Goal: Book appointment/travel/reservation

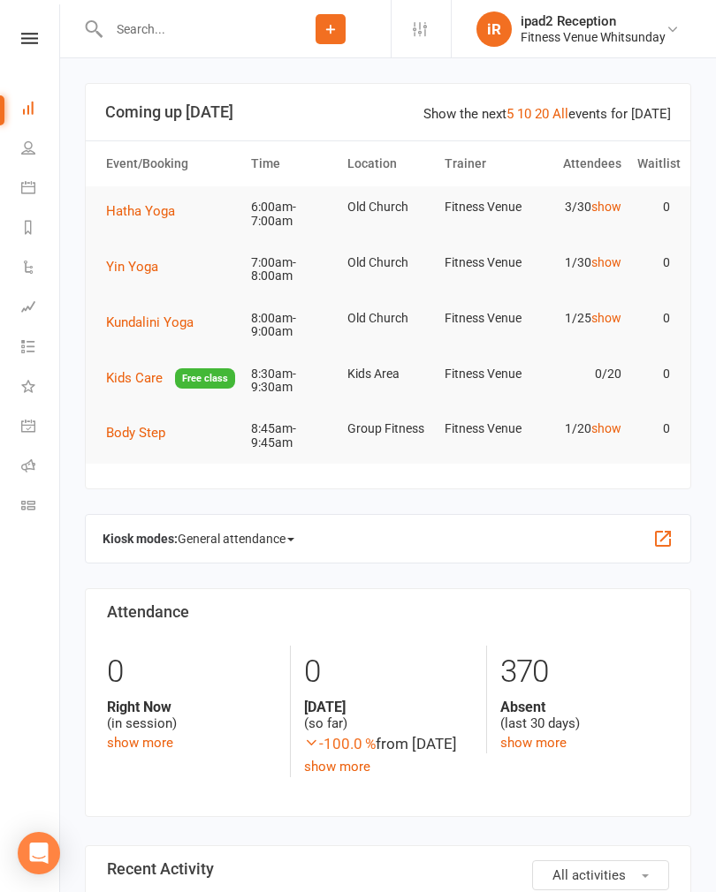
click at [40, 184] on link "Calendar" at bounding box center [41, 190] width 40 height 40
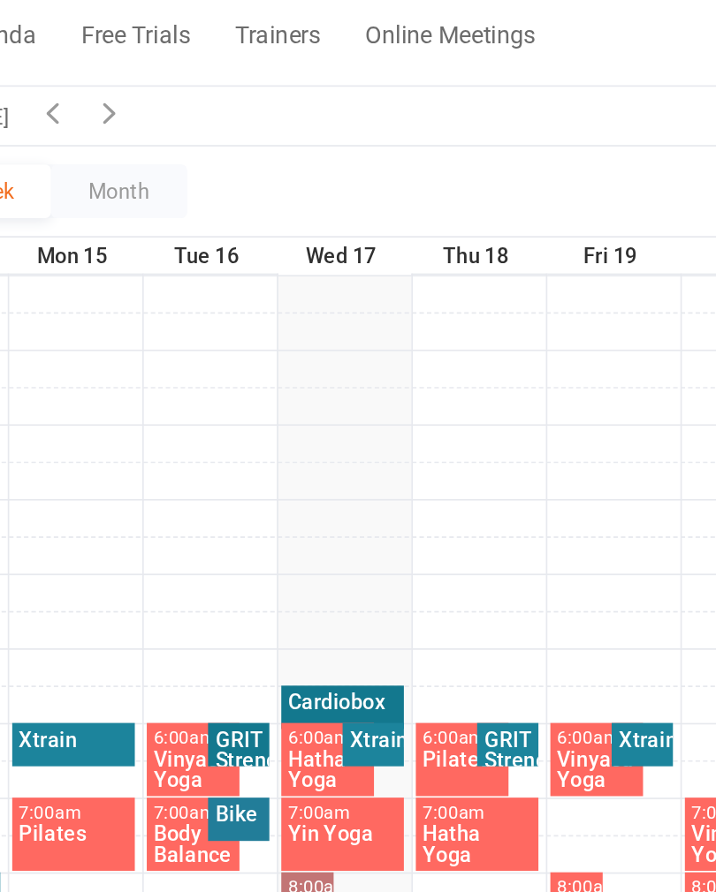
click at [375, 620] on div "Cardiobox" at bounding box center [408, 626] width 66 height 12
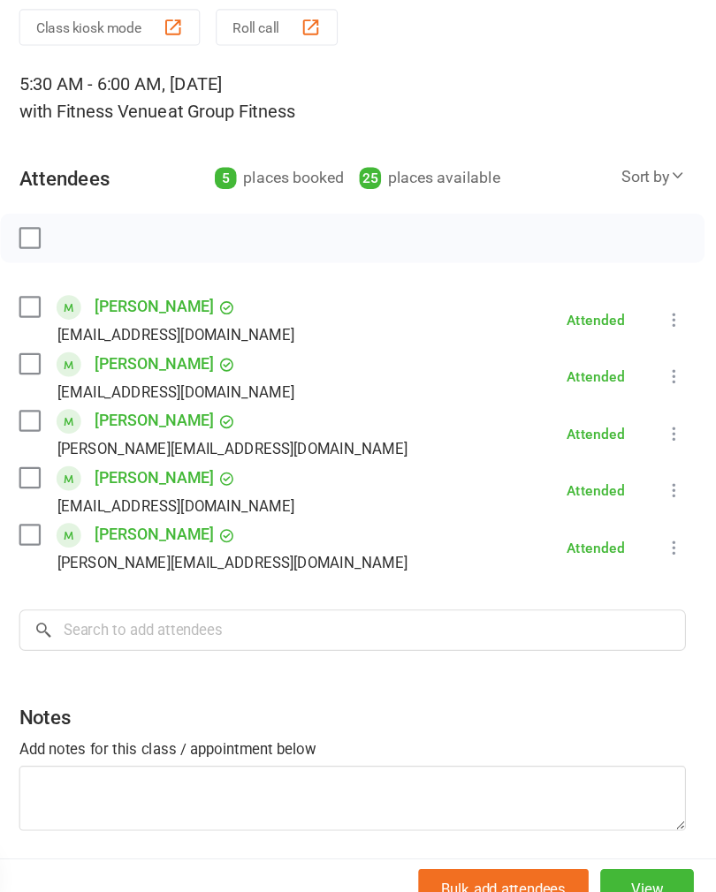
scroll to position [3, 0]
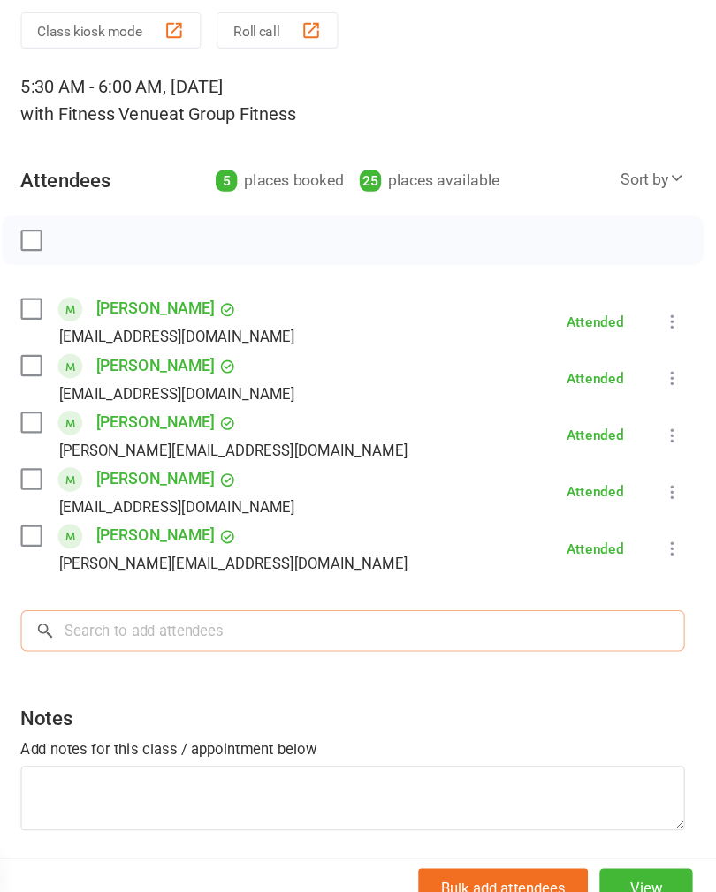
click at [193, 613] on input "search" at bounding box center [387, 631] width 599 height 37
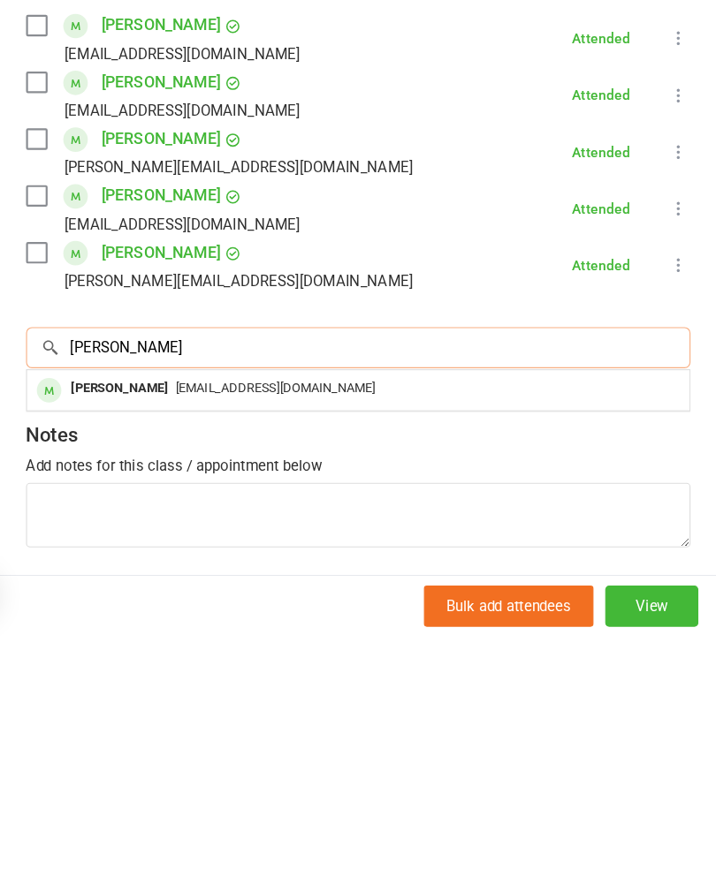
type input "[PERSON_NAME]"
click at [122, 656] on div "[PERSON_NAME]" at bounding box center [173, 669] width 102 height 26
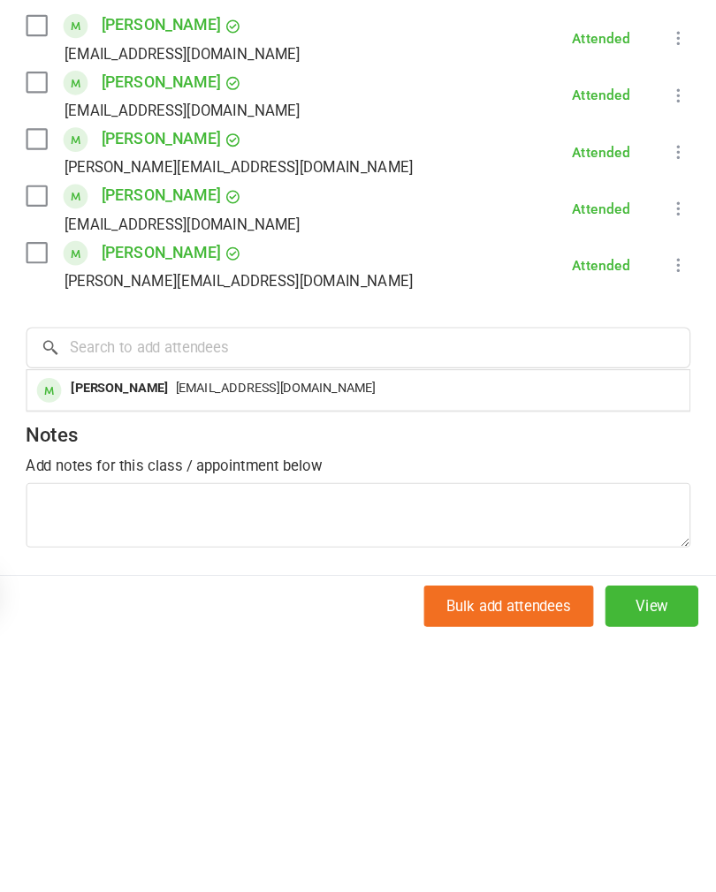
scroll to position [284, 0]
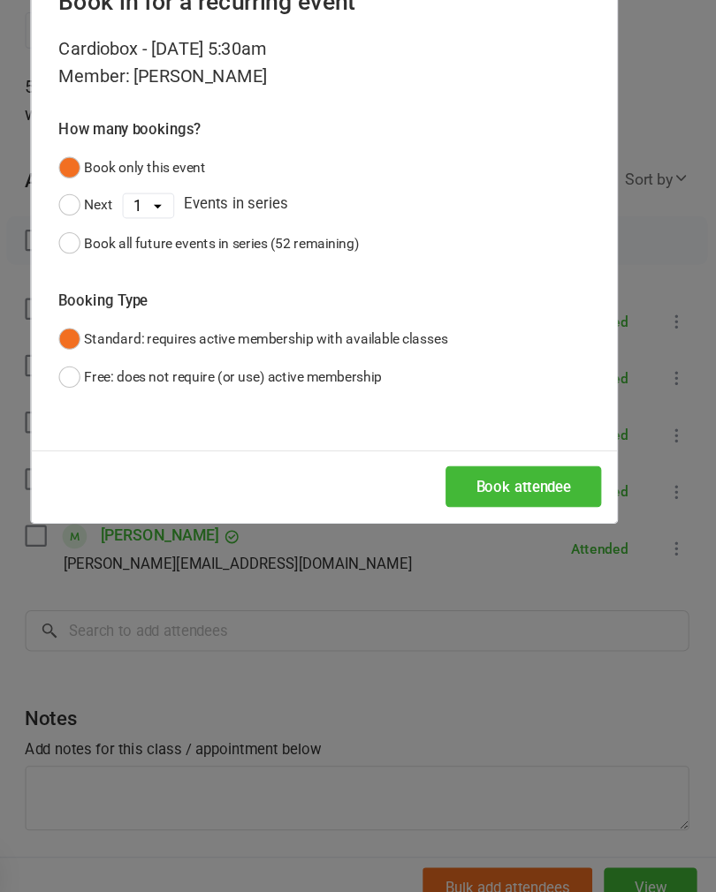
click at [495, 483] on button "Book attendee" at bounding box center [537, 501] width 140 height 37
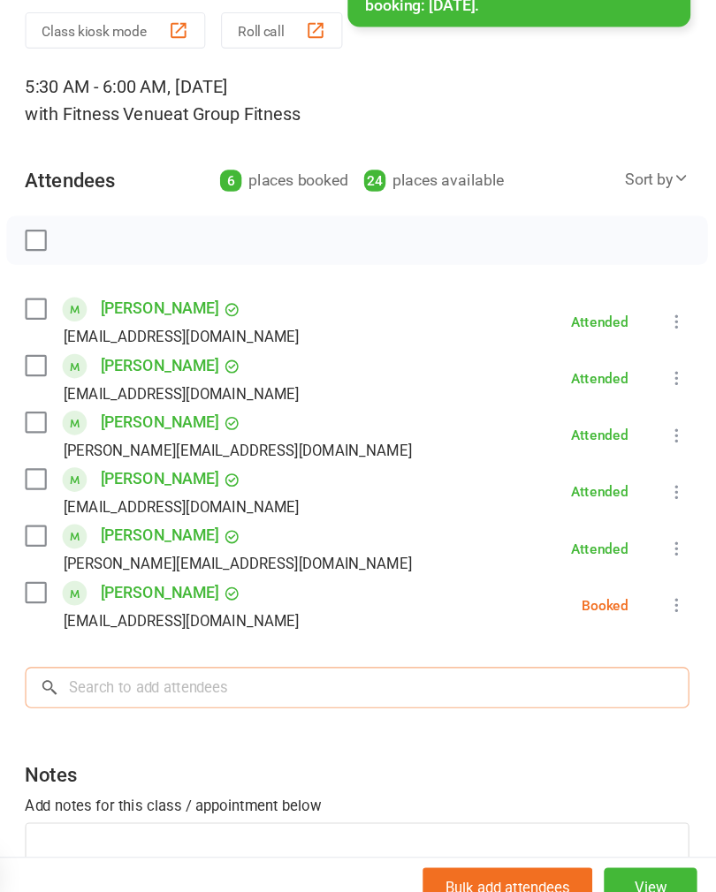
click at [175, 664] on input "search" at bounding box center [387, 682] width 599 height 37
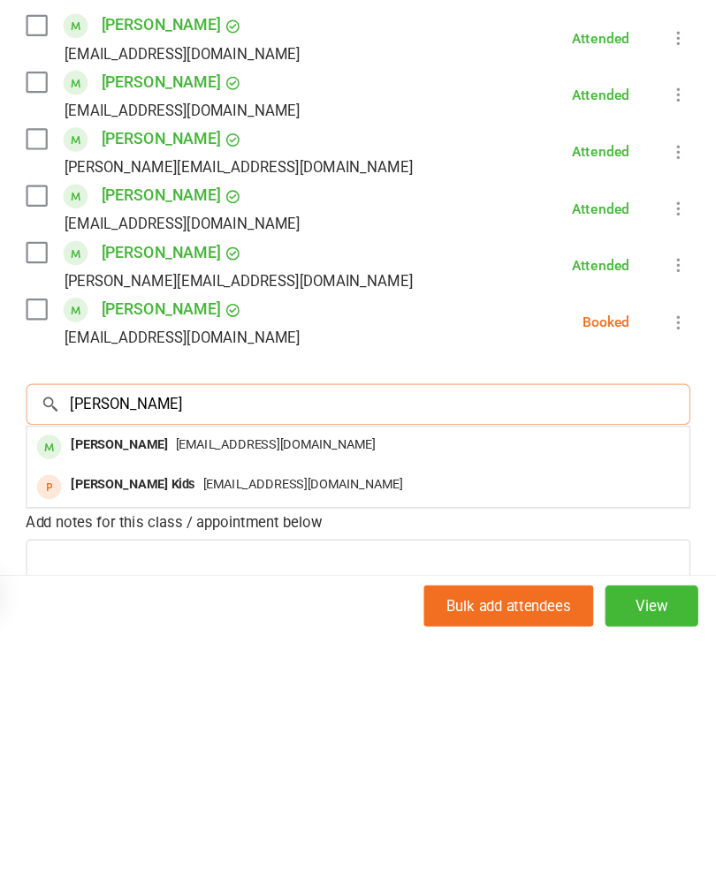
type input "[PERSON_NAME]"
click at [131, 707] on div "[PERSON_NAME]" at bounding box center [173, 720] width 102 height 26
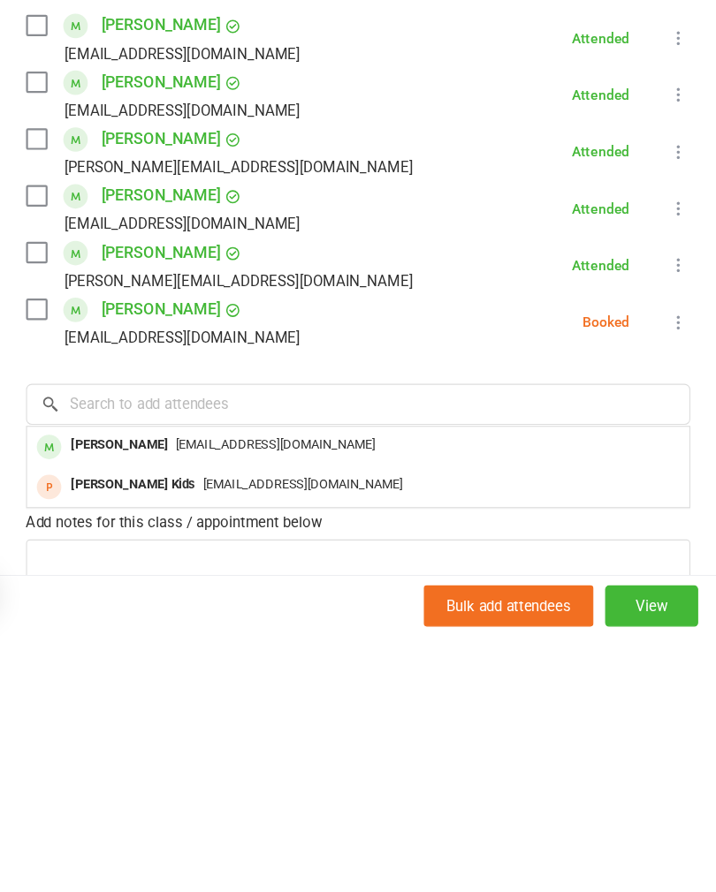
scroll to position [608, 0]
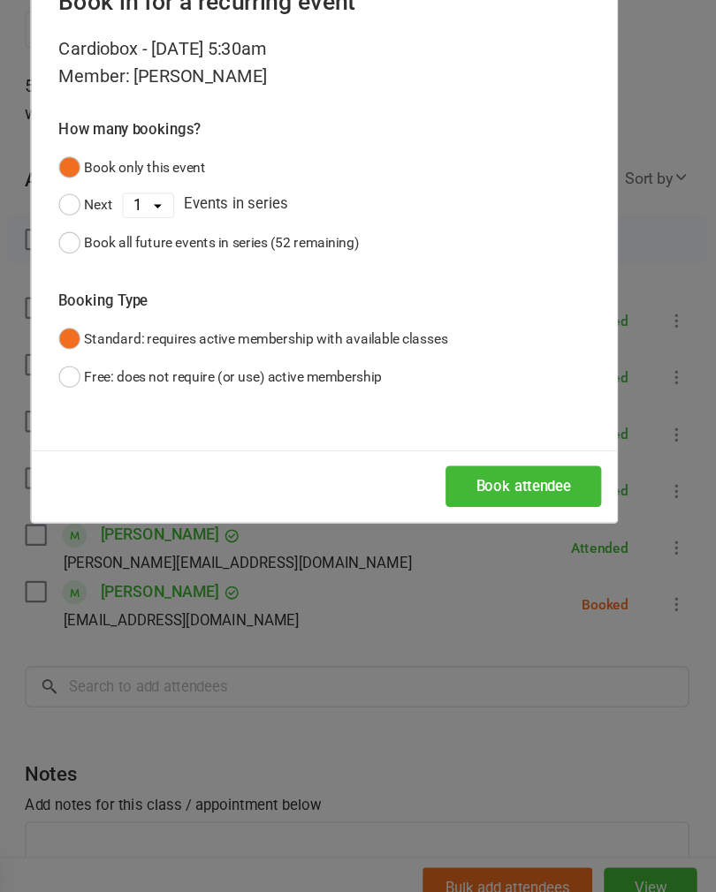
click at [501, 483] on button "Book attendee" at bounding box center [537, 501] width 140 height 37
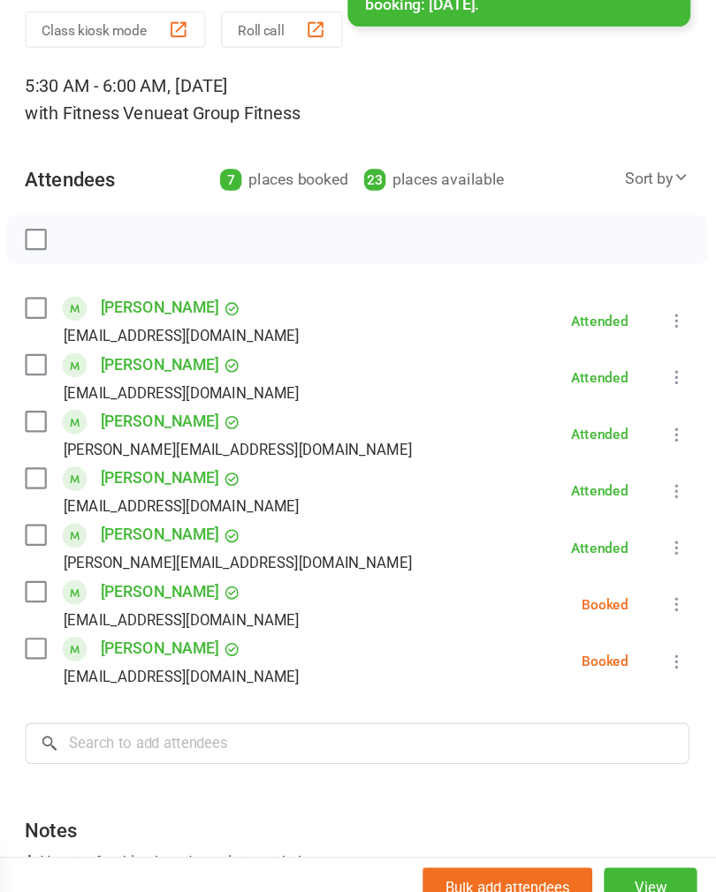
click at [668, 600] on icon at bounding box center [677, 609] width 18 height 18
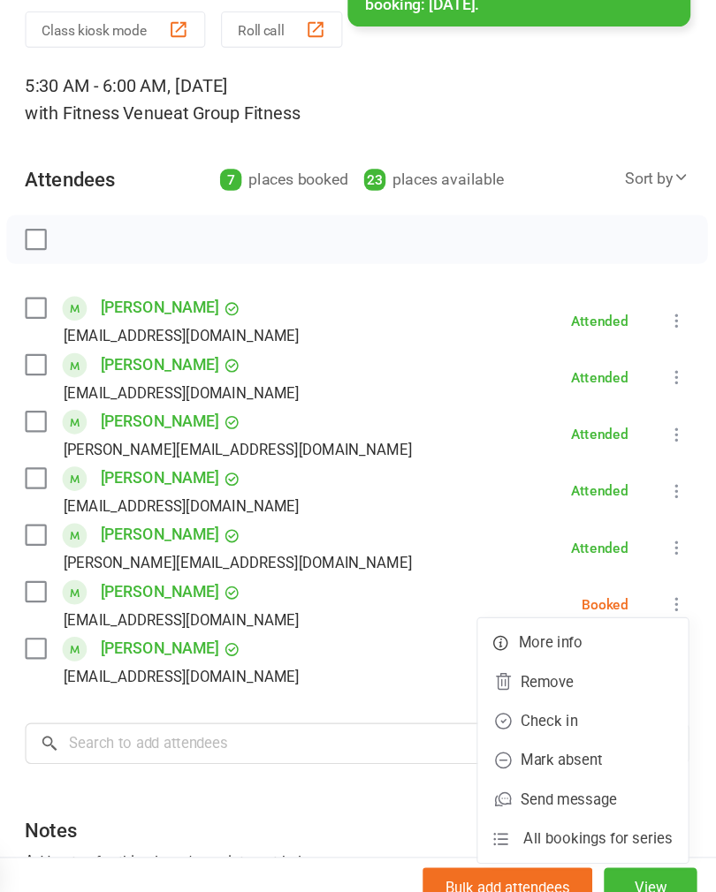
click at [510, 696] on link "Check in" at bounding box center [592, 713] width 190 height 35
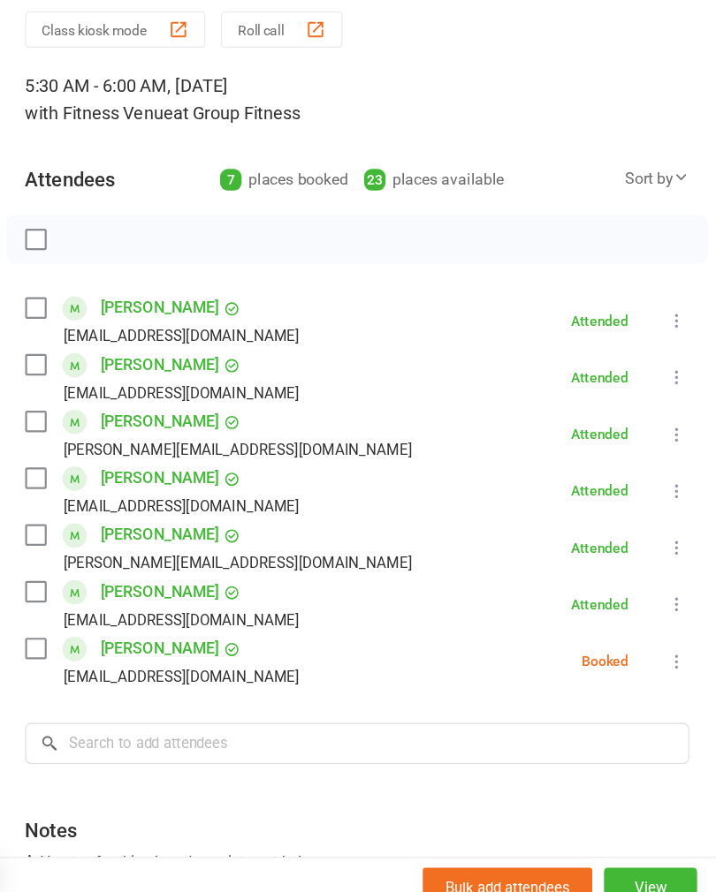
click at [668, 651] on icon at bounding box center [677, 660] width 18 height 18
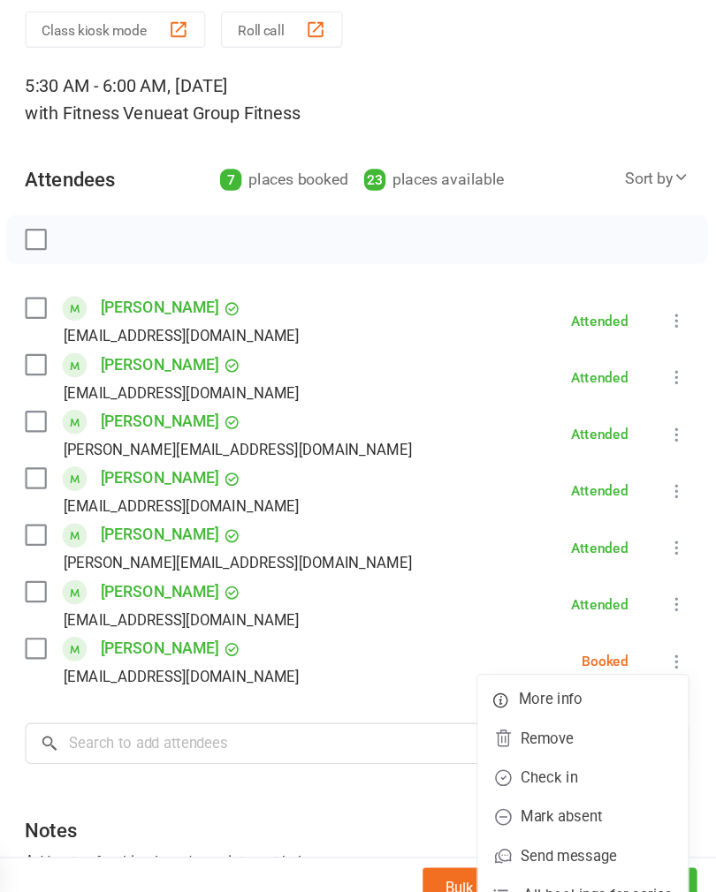
click at [520, 747] on link "Check in" at bounding box center [592, 764] width 190 height 35
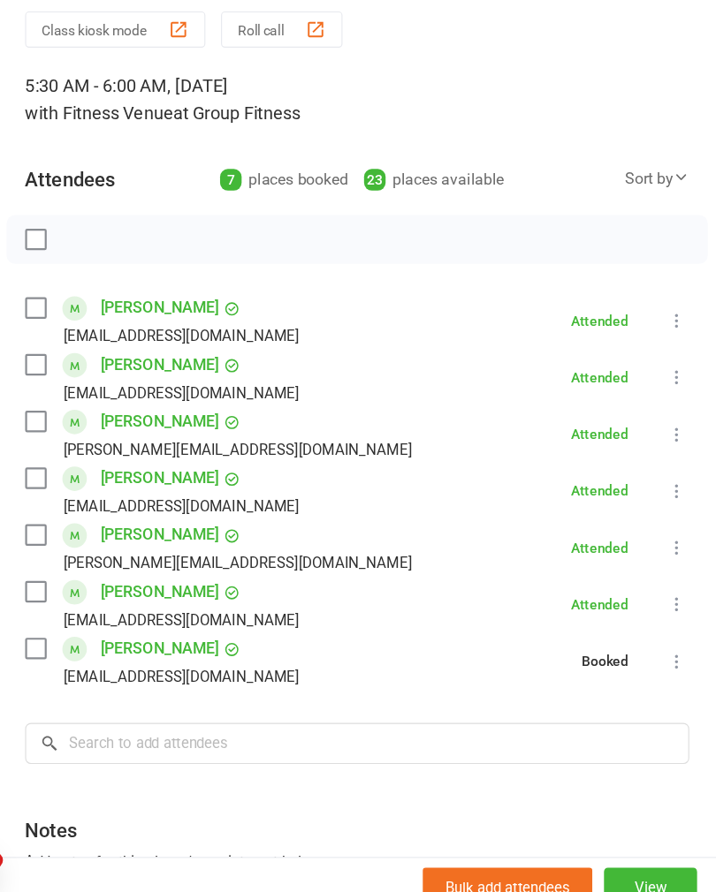
scroll to position [0, 0]
